Goal: Task Accomplishment & Management: Manage account settings

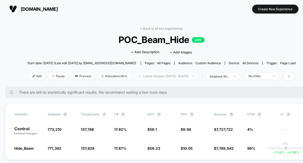
click at [155, 77] on span "Latest Version: [DATE] - [DATE]" at bounding box center [166, 76] width 64 height 7
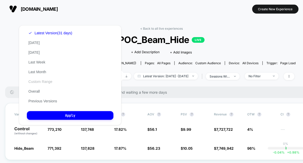
click at [39, 80] on div "Latest Version (31 days) [DATE] [DATE] Last Week Last Month Custom Range Overal…" at bounding box center [50, 67] width 47 height 78
click at [38, 52] on button "[DATE]" at bounding box center [34, 52] width 14 height 5
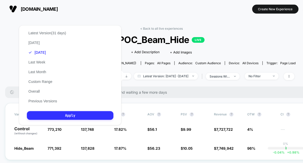
click at [67, 115] on button "Apply" at bounding box center [70, 115] width 86 height 9
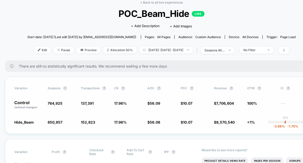
scroll to position [35, 0]
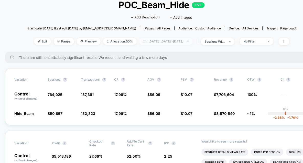
click at [142, 38] on span "[DATE]: [DATE] - [DATE]" at bounding box center [165, 41] width 53 height 7
select select "*"
select select "****"
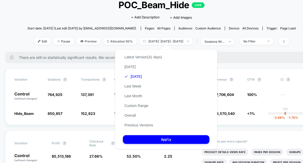
click at [131, 101] on div "Latest Version (31 days) [DATE] [DATE] Last Week Last Month Custom Range Overal…" at bounding box center [143, 91] width 41 height 78
click at [131, 106] on button "Custom Range" at bounding box center [136, 105] width 27 height 5
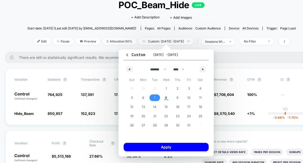
click at [165, 82] on span "Wed" at bounding box center [166, 80] width 12 height 8
click at [165, 86] on span "1" at bounding box center [166, 88] width 12 height 7
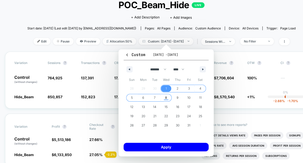
click at [166, 97] on span "8" at bounding box center [166, 97] width 2 height 9
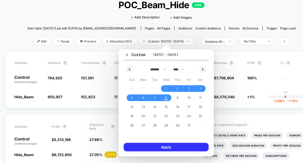
click at [175, 148] on button "Apply" at bounding box center [166, 147] width 85 height 8
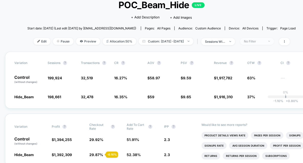
click at [274, 39] on span "No Filter" at bounding box center [257, 41] width 34 height 7
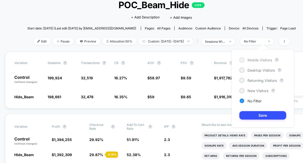
click at [244, 61] on div "Mobile Visitors" at bounding box center [255, 59] width 33 height 5
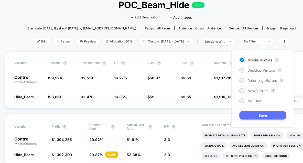
click at [260, 117] on button "Save" at bounding box center [262, 115] width 47 height 8
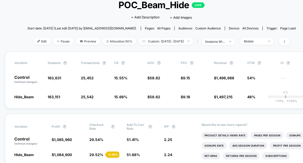
click at [268, 44] on div "Edit Pause Preview Allocation: 50% Custom: [DATE] - [DATE] | sessions with impr…" at bounding box center [161, 41] width 268 height 7
click at [264, 42] on div "Mobile" at bounding box center [254, 41] width 20 height 4
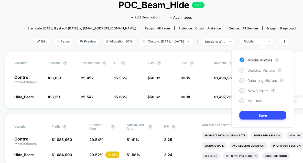
click at [255, 69] on span "Desktop Visitors" at bounding box center [260, 70] width 27 height 4
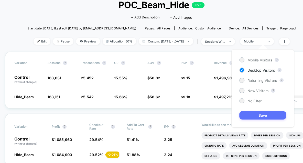
click at [255, 115] on button "Save" at bounding box center [262, 115] width 47 height 8
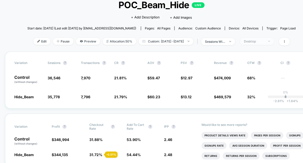
click at [259, 43] on span "Desktop" at bounding box center [257, 41] width 34 height 7
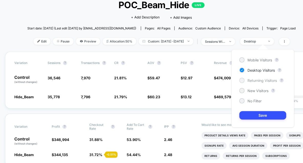
click at [244, 82] on div "Returning Visitors" at bounding box center [258, 80] width 38 height 5
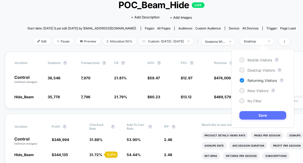
click at [248, 112] on button "Save" at bounding box center [262, 115] width 47 height 8
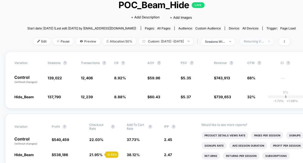
click at [259, 40] on div "Returning Visitors" at bounding box center [254, 41] width 20 height 4
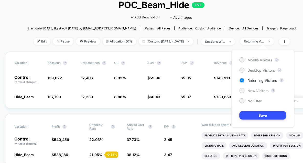
click at [259, 90] on span "New Visitors" at bounding box center [257, 90] width 21 height 4
click at [259, 122] on div "Mobile Visitors ? Desktop Visitors ? Returning Visitors ? New Visitors ? No Fil…" at bounding box center [262, 88] width 63 height 78
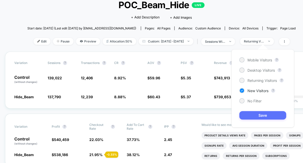
click at [258, 112] on button "Save" at bounding box center [262, 115] width 47 height 8
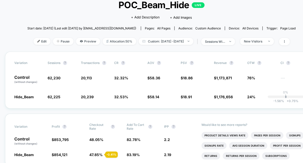
click at [252, 44] on div "Edit Pause Preview Allocation: 50% Custom: [DATE] - [DATE] | sessions with impr…" at bounding box center [161, 41] width 268 height 7
click at [252, 42] on div "New Visitors" at bounding box center [254, 41] width 20 height 4
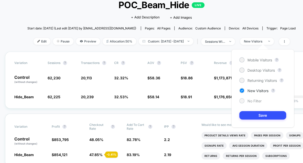
click at [240, 101] on div at bounding box center [241, 100] width 5 height 5
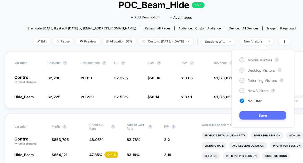
click at [248, 115] on button "Save" at bounding box center [262, 115] width 47 height 8
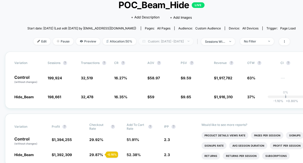
click at [188, 40] on span "Custom: [DATE] - [DATE]" at bounding box center [166, 41] width 54 height 7
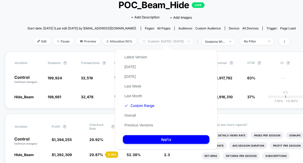
click at [173, 40] on span "Custom: [DATE] - [DATE]" at bounding box center [166, 41] width 54 height 7
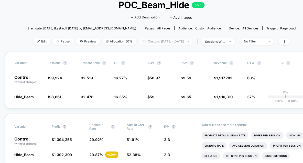
click at [173, 40] on span "Custom: [DATE] - [DATE]" at bounding box center [166, 41] width 54 height 7
select select "*"
select select "****"
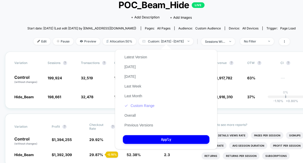
click at [138, 106] on button "Custom Range" at bounding box center [139, 105] width 33 height 5
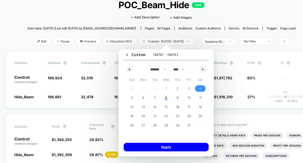
click at [201, 90] on span "4" at bounding box center [200, 88] width 12 height 7
click at [163, 95] on span "8" at bounding box center [166, 97] width 12 height 7
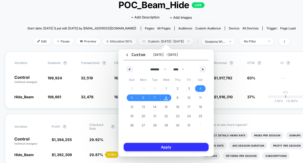
click at [166, 148] on button "Apply" at bounding box center [166, 147] width 85 height 8
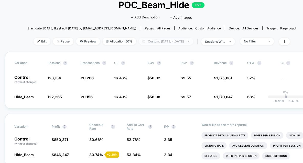
click at [187, 42] on span "Custom: [DATE] - [DATE]" at bounding box center [166, 41] width 54 height 7
select select "*"
select select "****"
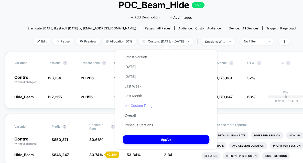
click at [137, 107] on button "Custom Range" at bounding box center [139, 105] width 33 height 5
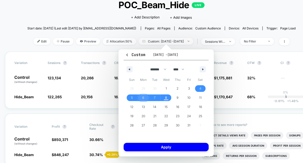
click at [140, 98] on span "6" at bounding box center [144, 97] width 12 height 7
click at [155, 96] on span "7" at bounding box center [155, 97] width 12 height 7
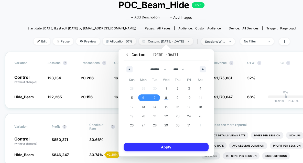
click at [171, 147] on button "Apply" at bounding box center [166, 147] width 85 height 8
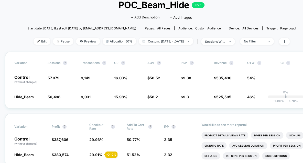
click at [188, 37] on div "< Back to all live experiences POC_Beam_Hide LIVE Click to edit experience deta…" at bounding box center [161, 22] width 268 height 60
click at [188, 41] on span "Custom: [DATE] - [DATE]" at bounding box center [166, 41] width 54 height 7
select select "*"
select select "****"
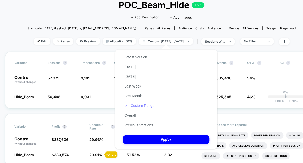
click at [145, 105] on button "Custom Range" at bounding box center [139, 105] width 33 height 5
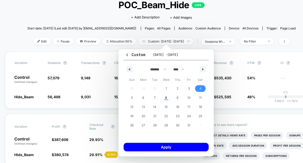
click at [202, 89] on span "4" at bounding box center [200, 88] width 12 height 7
click at [163, 99] on span "8" at bounding box center [166, 97] width 12 height 7
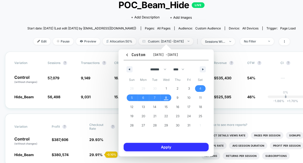
click at [176, 151] on button "Apply" at bounding box center [166, 147] width 85 height 8
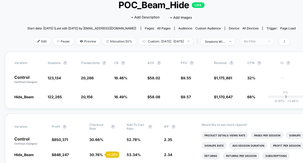
click at [254, 41] on div "No Filter" at bounding box center [254, 41] width 20 height 4
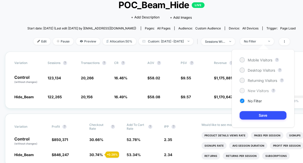
click at [243, 90] on div at bounding box center [242, 90] width 4 height 4
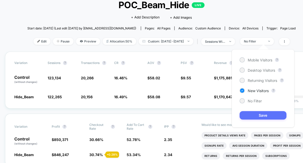
click at [245, 111] on button "Save" at bounding box center [262, 115] width 47 height 8
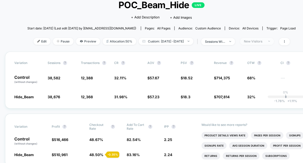
click at [267, 42] on span "New Visitors" at bounding box center [257, 41] width 34 height 7
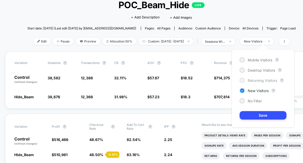
click at [243, 83] on div "Returning Visitors" at bounding box center [258, 80] width 38 height 5
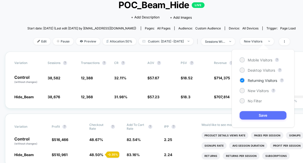
click at [261, 116] on button "Save" at bounding box center [262, 115] width 47 height 8
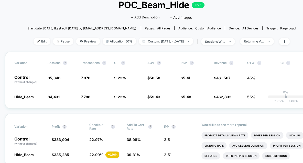
click at [252, 10] on span "POC_Beam_Hide LIVE" at bounding box center [161, 4] width 241 height 11
click at [188, 42] on span "Custom: [DATE] - [DATE]" at bounding box center [166, 41] width 54 height 7
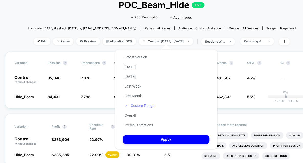
click at [136, 106] on button "Custom Range" at bounding box center [139, 105] width 33 height 5
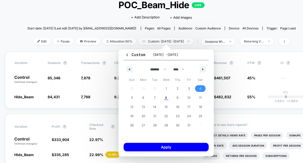
click at [201, 88] on span "4" at bounding box center [200, 88] width 12 height 7
click at [154, 97] on span "7" at bounding box center [155, 97] width 2 height 9
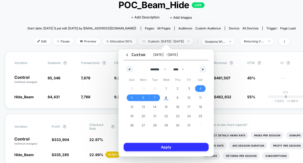
click at [161, 147] on button "Apply" at bounding box center [166, 147] width 85 height 8
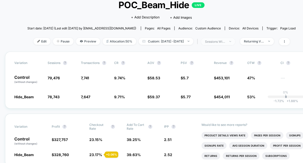
click at [225, 41] on div "sessions with impression" at bounding box center [215, 42] width 20 height 4
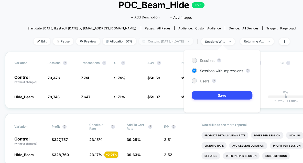
click at [184, 38] on span "Custom: [DATE] - [DATE]" at bounding box center [166, 41] width 54 height 7
select select "*"
select select "****"
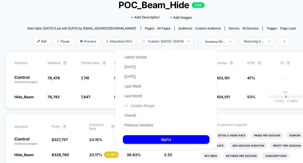
click at [129, 104] on button "Custom Range" at bounding box center [139, 105] width 33 height 5
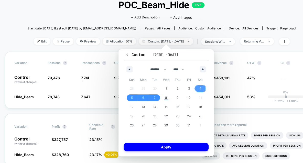
click at [202, 90] on span "4" at bounding box center [200, 88] width 12 height 7
click at [144, 98] on span "6" at bounding box center [144, 97] width 12 height 7
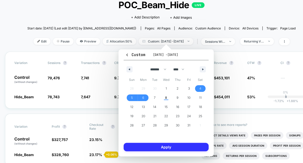
click at [154, 147] on button "Apply" at bounding box center [166, 147] width 85 height 8
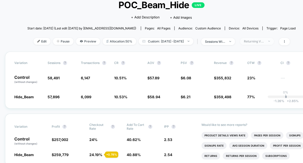
click at [274, 39] on span "Returning Visitors" at bounding box center [257, 41] width 34 height 7
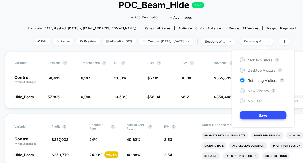
click at [245, 101] on div "No Filter" at bounding box center [250, 100] width 22 height 5
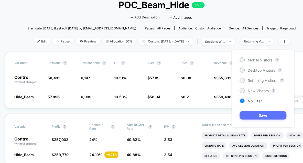
click at [251, 117] on button "Save" at bounding box center [262, 115] width 47 height 8
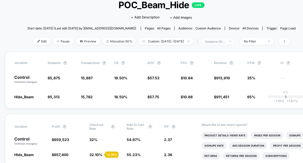
click at [234, 42] on span "sessions with impression" at bounding box center [218, 41] width 34 height 7
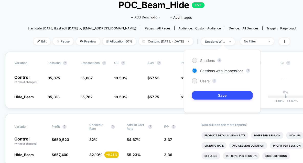
click at [201, 64] on div "Sessions ? Sessions with impressions ? Users ? Save" at bounding box center [222, 81] width 76 height 63
click at [201, 60] on span "Sessions" at bounding box center [207, 60] width 15 height 4
click at [201, 90] on div "Sessions ? Sessions with impressions ? Users ? Save" at bounding box center [222, 81] width 76 height 63
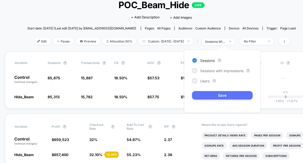
click at [199, 94] on button "Save" at bounding box center [222, 95] width 61 height 8
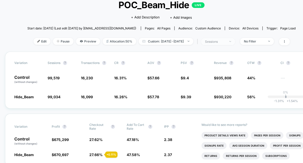
click at [225, 38] on span "sessions" at bounding box center [218, 41] width 34 height 7
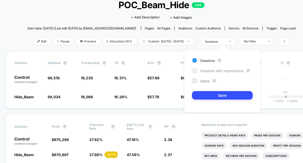
click at [207, 71] on span "Sessions with impressions" at bounding box center [221, 71] width 43 height 4
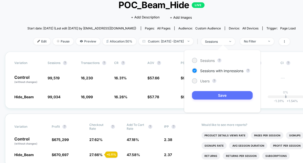
click at [204, 94] on button "Save" at bounding box center [222, 95] width 61 height 8
